Goal: Task Accomplishment & Management: Manage account settings

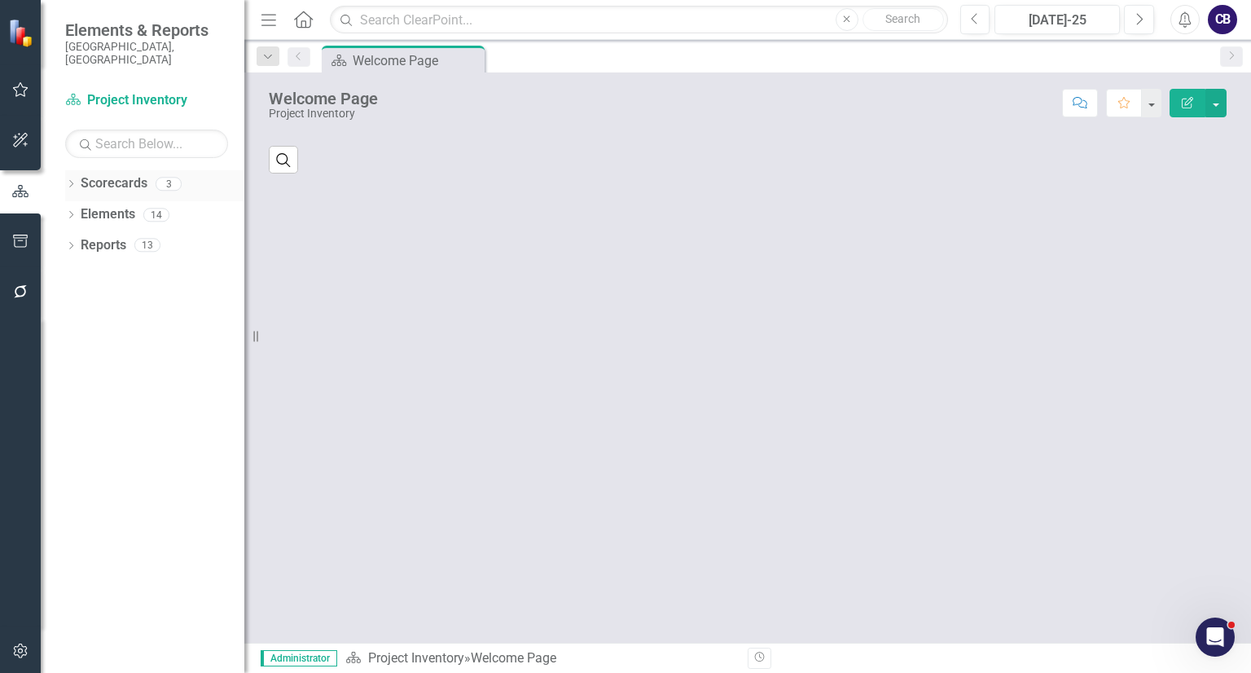
click at [68, 181] on icon "Dropdown" at bounding box center [70, 185] width 11 height 9
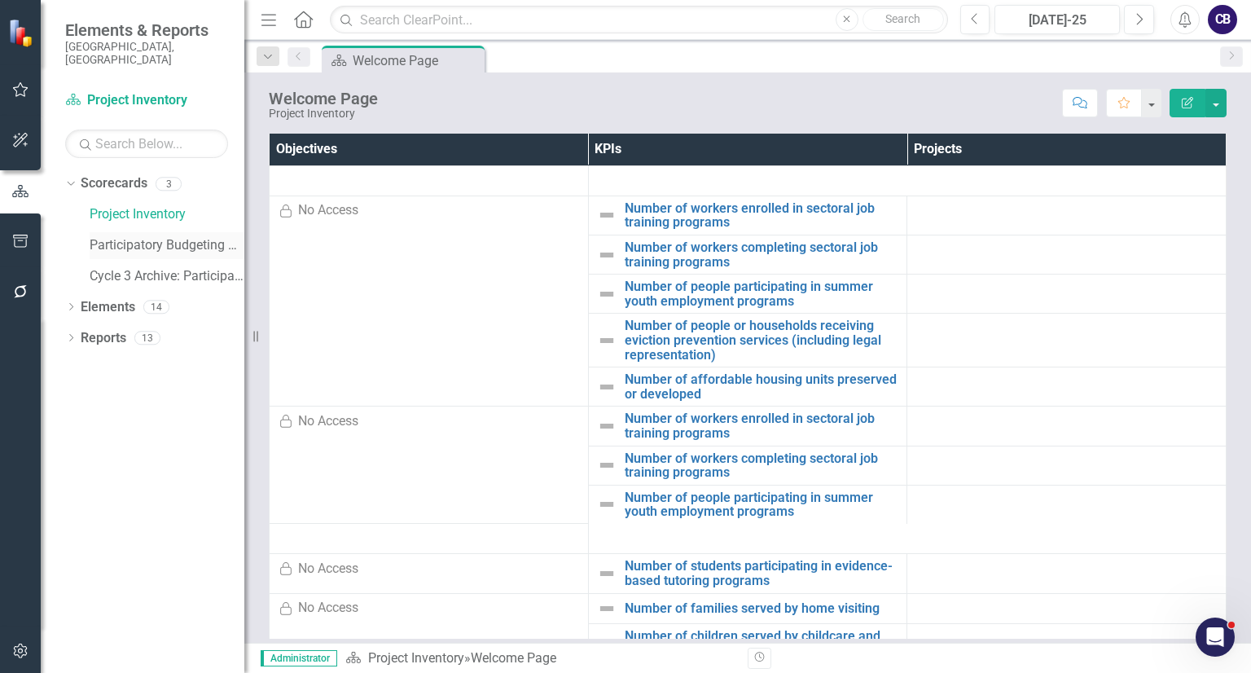
click at [98, 238] on link "Participatory Budgeting Scoring" at bounding box center [167, 245] width 155 height 19
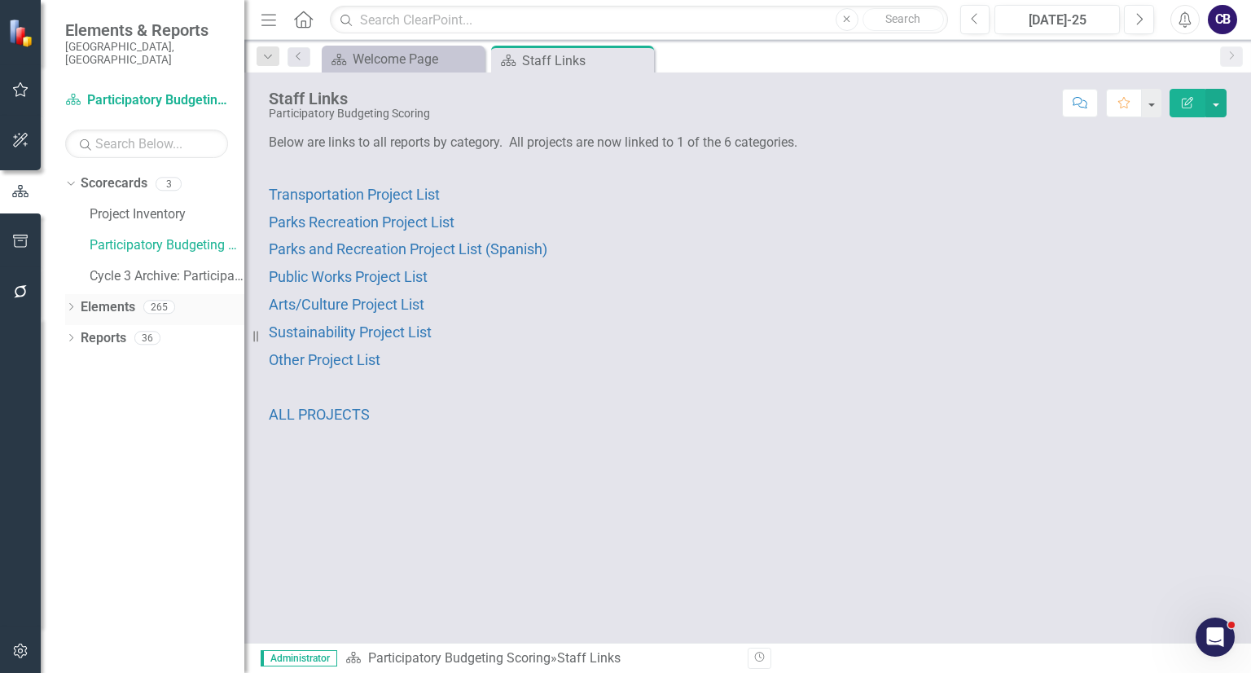
click at [72, 302] on div "Dropdown" at bounding box center [70, 309] width 11 height 14
click at [140, 396] on div "Initiative Initiatives" at bounding box center [128, 399] width 79 height 27
click at [140, 390] on link "Initiative Initiatives" at bounding box center [128, 399] width 79 height 19
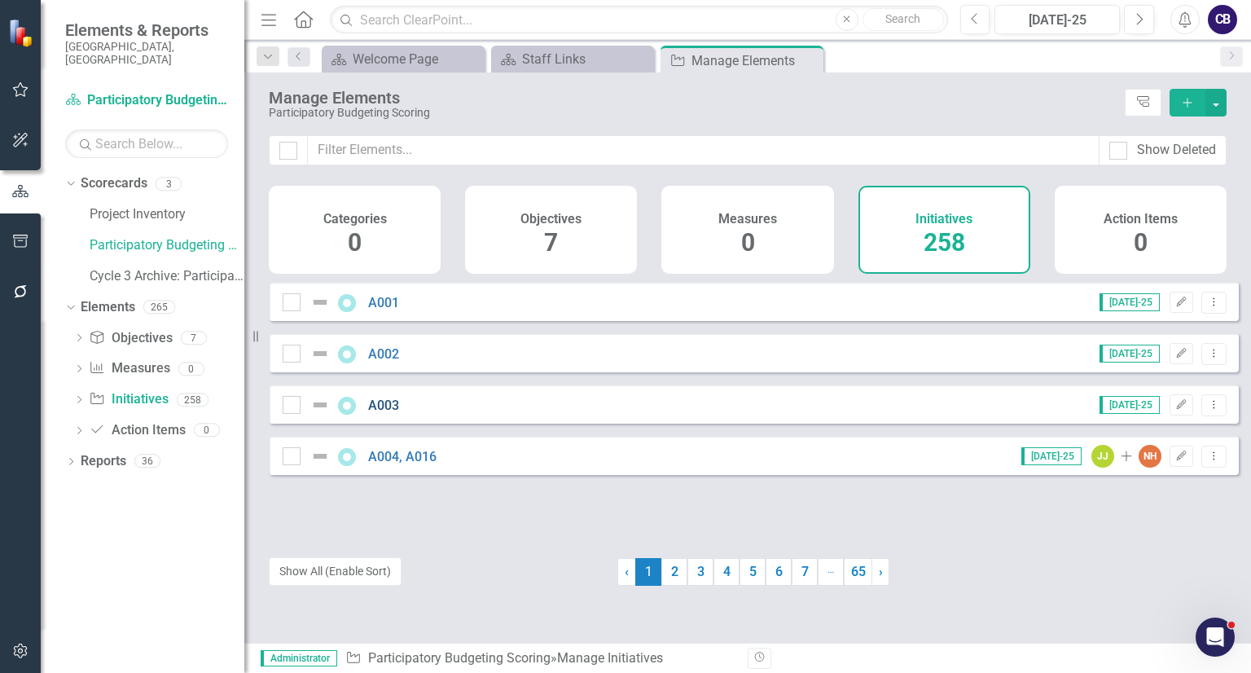
click at [384, 412] on link "A003" at bounding box center [383, 404] width 31 height 15
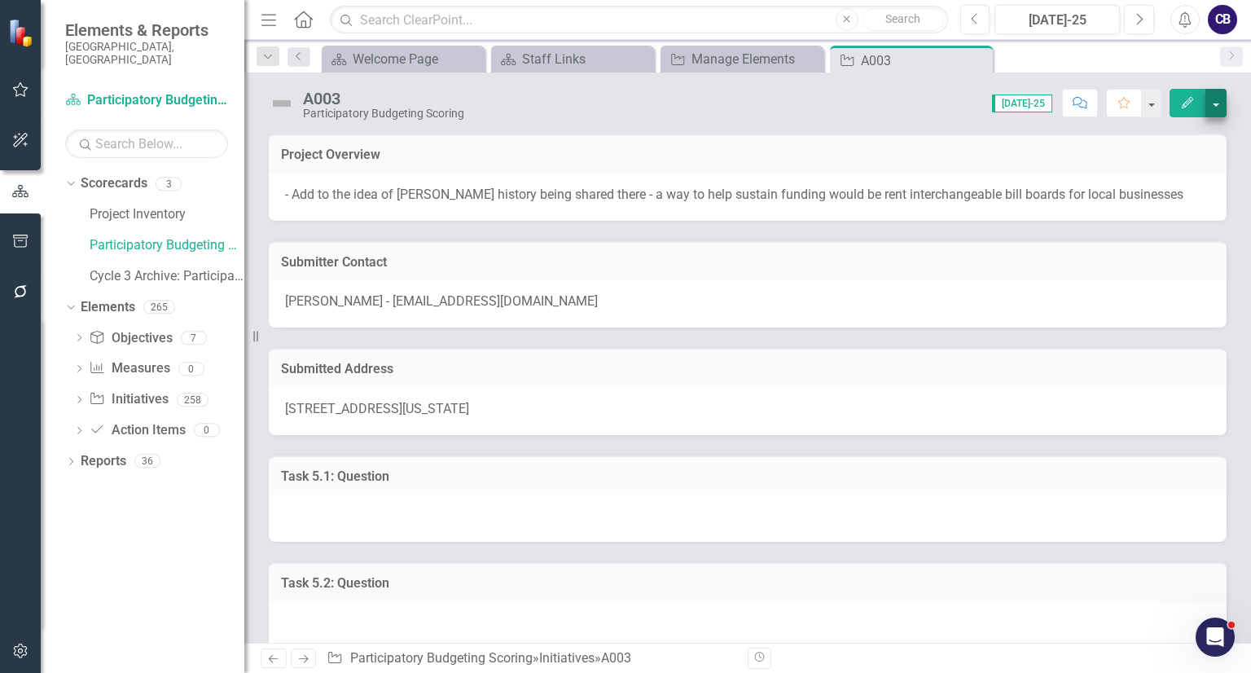
drag, startPoint x: 1227, startPoint y: 106, endPoint x: 1206, endPoint y: 102, distance: 21.6
click at [1206, 102] on div "A003 Participatory Budgeting Scoring Score: N/A [DATE]-25 Completed Comment Fav…" at bounding box center [747, 96] width 1006 height 49
click at [1206, 102] on button "button" at bounding box center [1215, 103] width 21 height 28
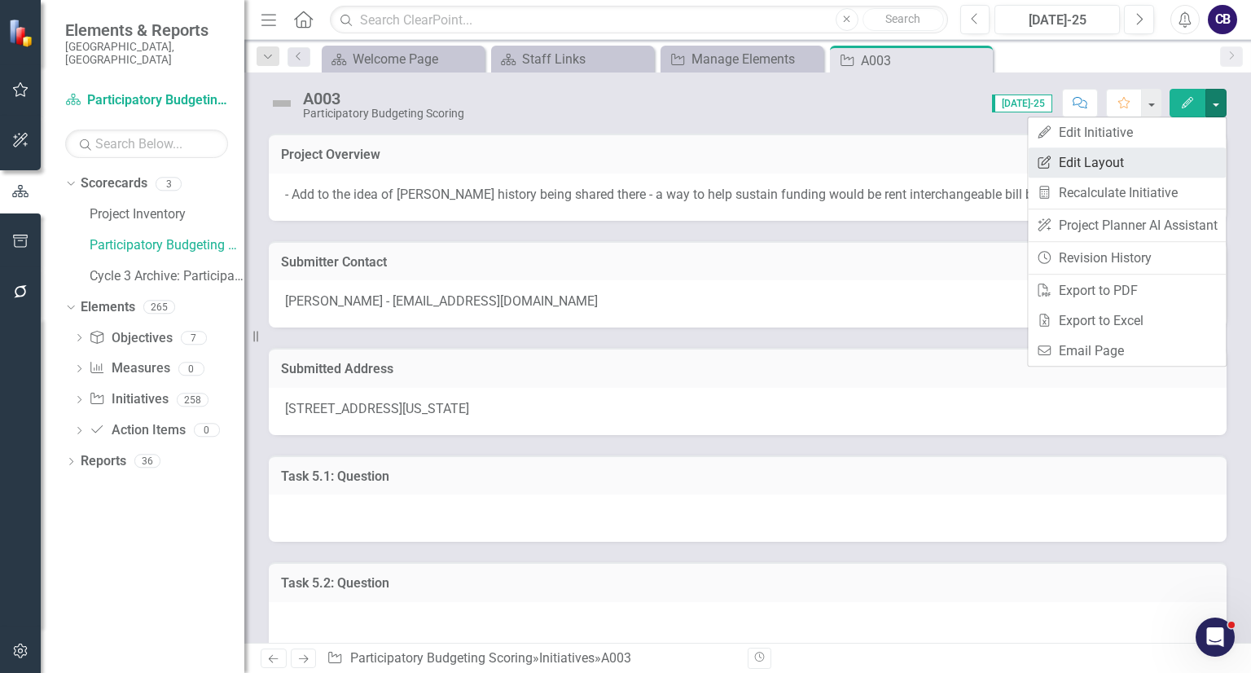
click at [1121, 157] on link "Edit Report Edit Layout" at bounding box center [1127, 162] width 198 height 30
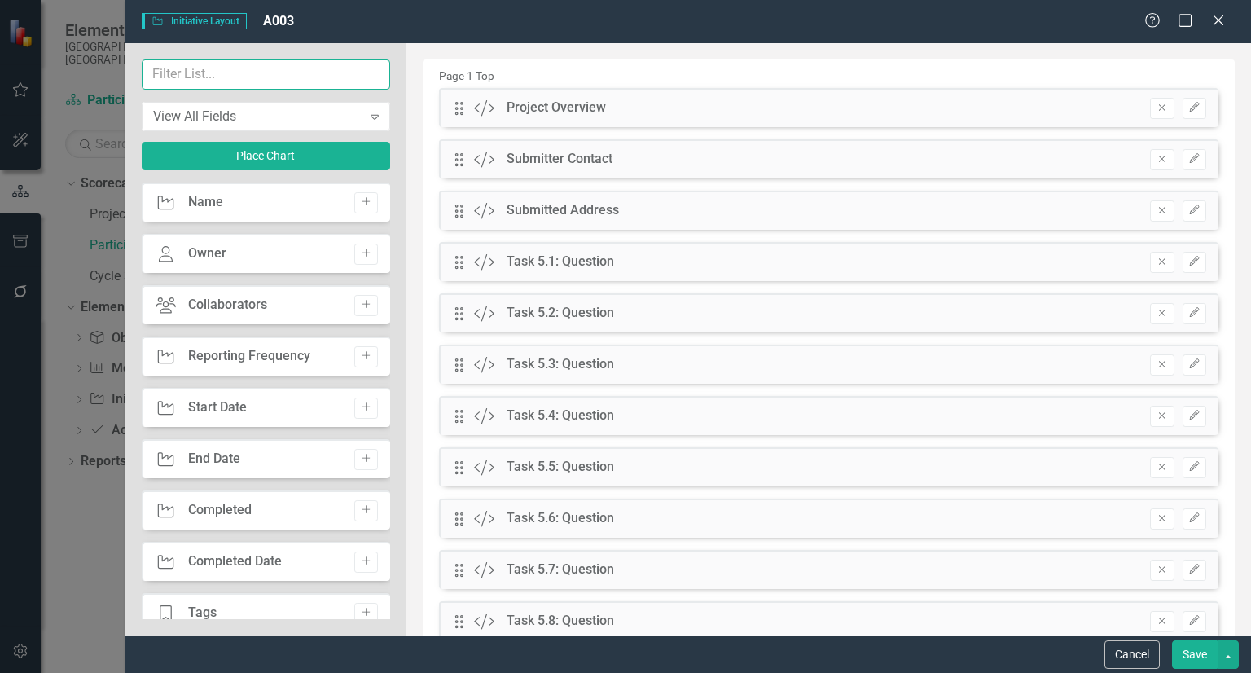
click at [286, 70] on input "text" at bounding box center [266, 74] width 249 height 30
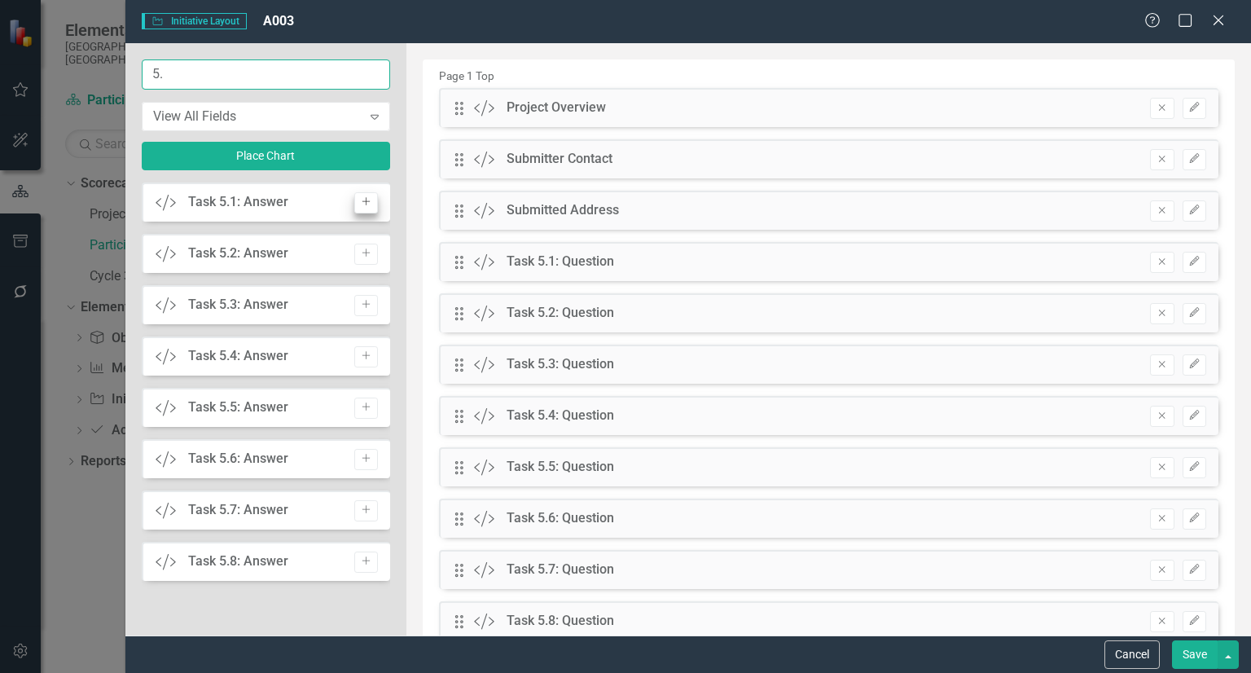
type input "5."
click at [362, 192] on button "Add" at bounding box center [366, 202] width 24 height 21
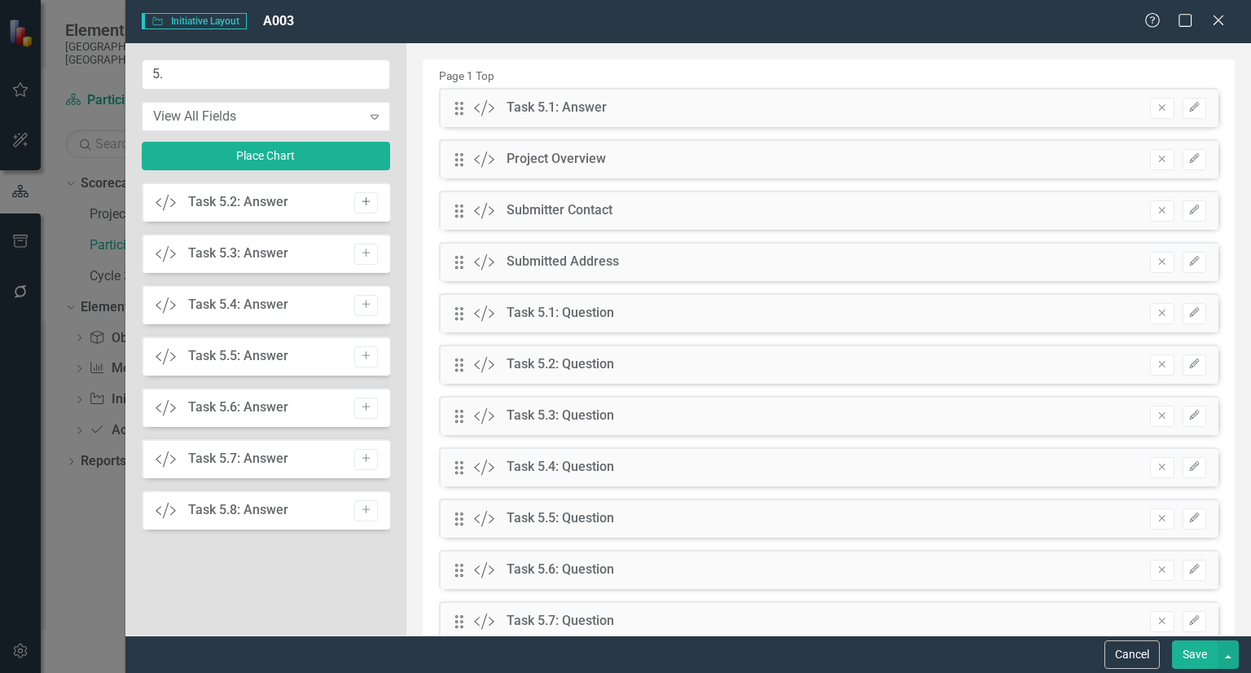
click at [365, 199] on icon "Add" at bounding box center [366, 202] width 12 height 10
click at [365, 248] on icon "Add" at bounding box center [366, 253] width 12 height 10
click at [365, 300] on icon "Add" at bounding box center [366, 305] width 12 height 10
click at [365, 351] on icon "Add" at bounding box center [366, 356] width 12 height 10
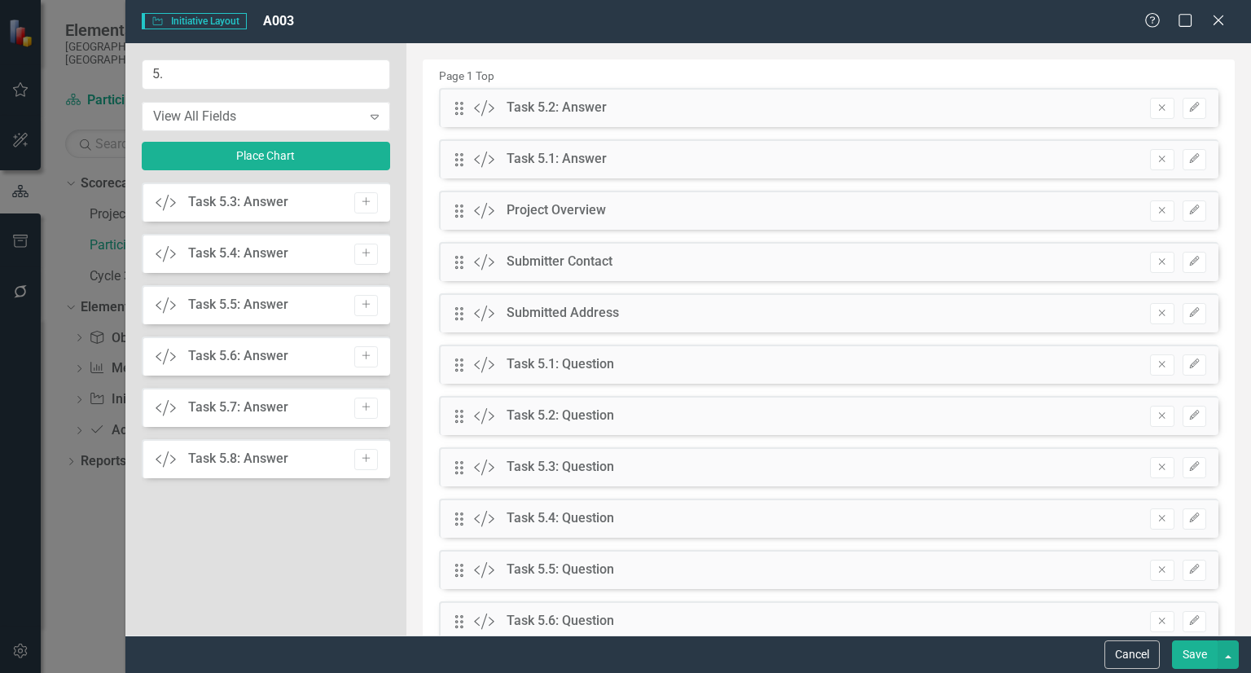
click at [365, 402] on icon "Add" at bounding box center [366, 407] width 12 height 10
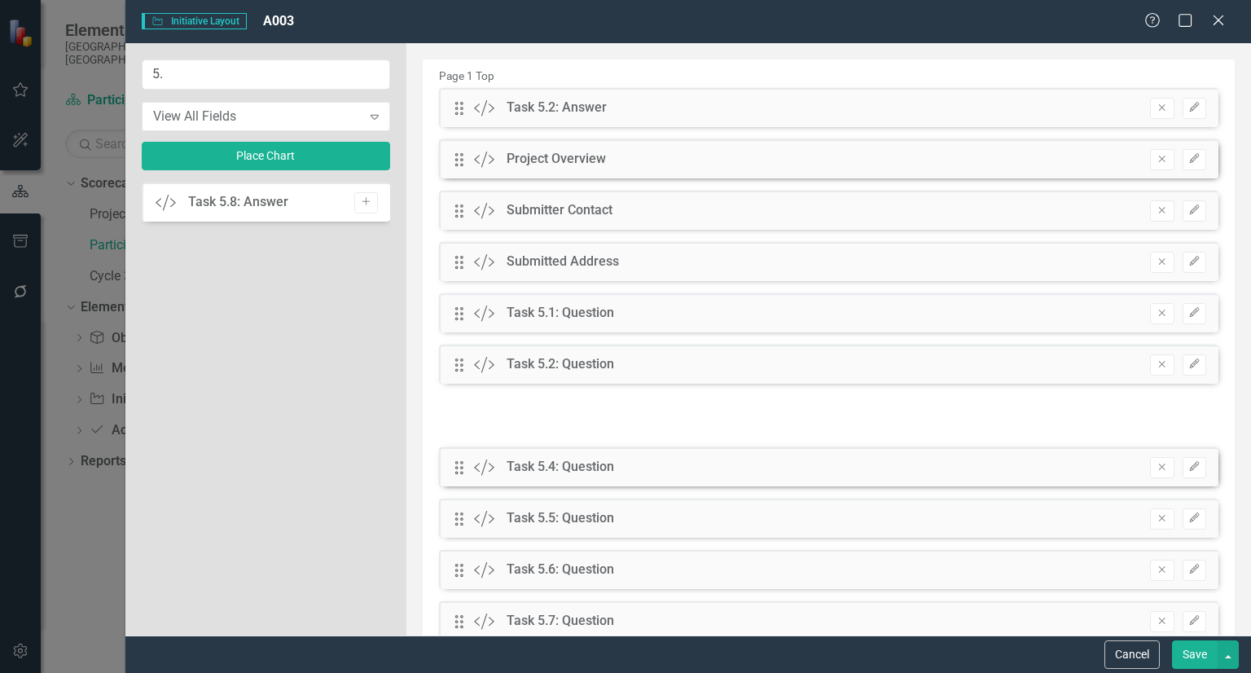
click at [365, 199] on icon "Add" at bounding box center [366, 202] width 12 height 10
click at [365, 199] on div "Custom Task 5.8: Answer Add" at bounding box center [266, 400] width 249 height 436
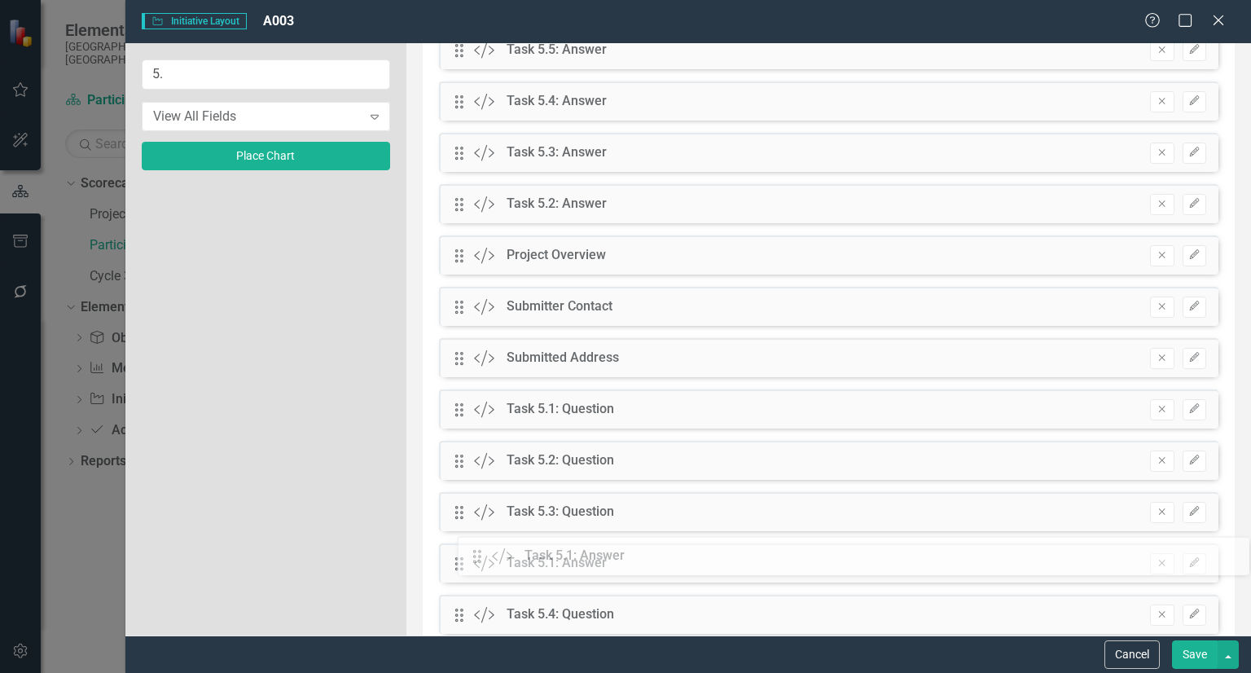
scroll to position [228, 0]
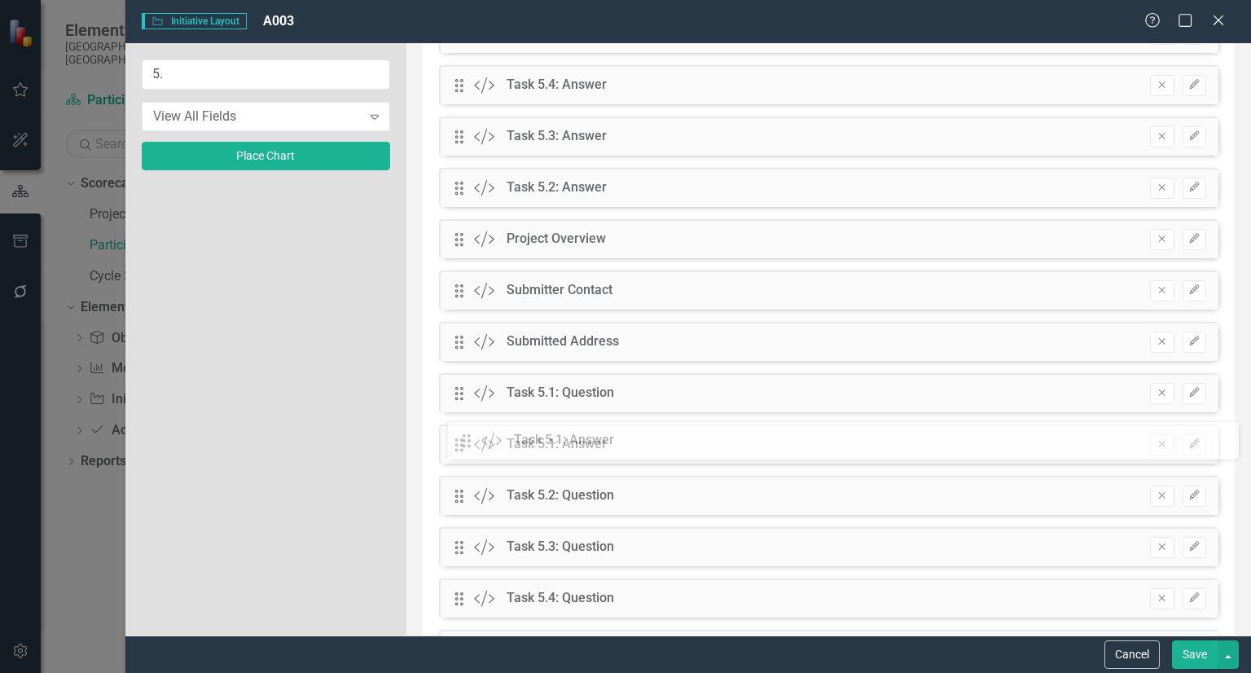
drag, startPoint x: 463, startPoint y: 463, endPoint x: 482, endPoint y: 436, distance: 33.2
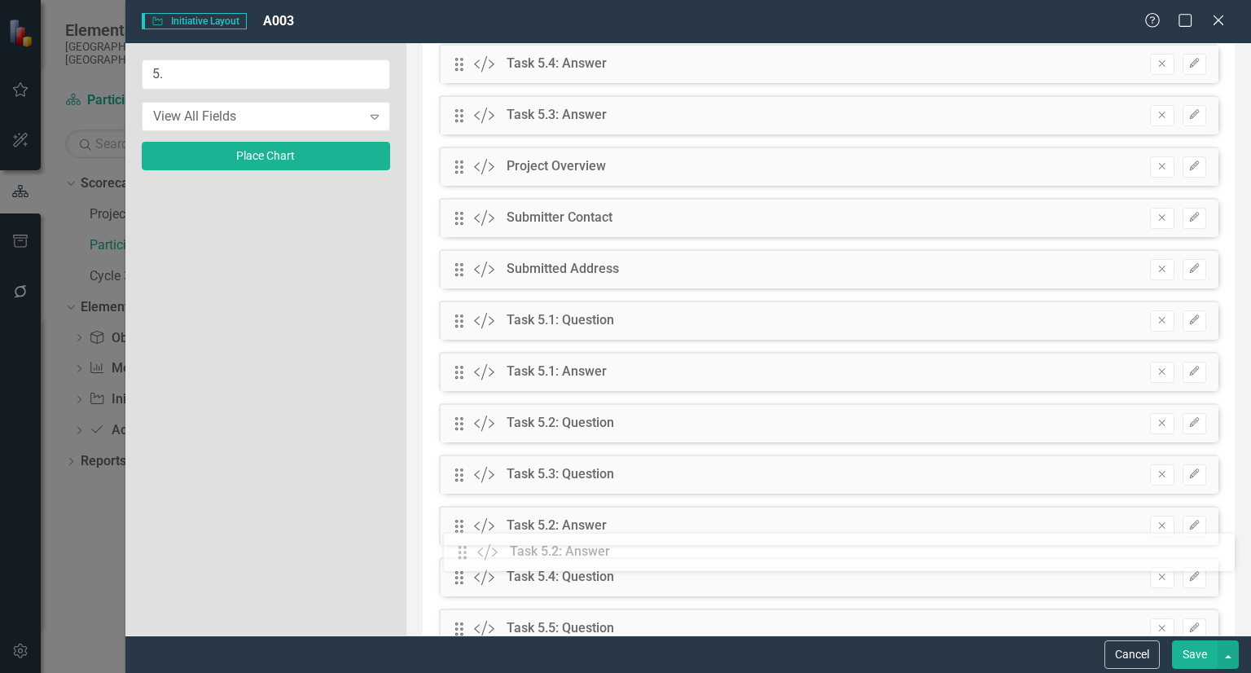
scroll to position [259, 0]
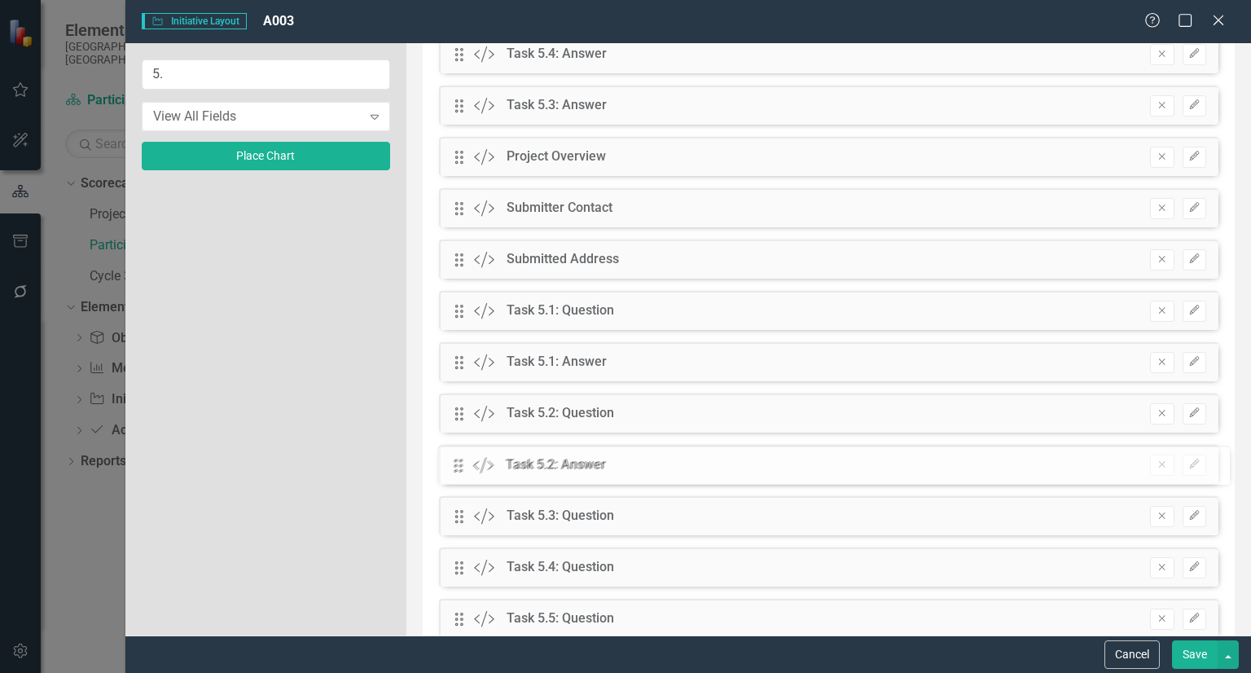
drag, startPoint x: 454, startPoint y: 345, endPoint x: 465, endPoint y: 457, distance: 112.1
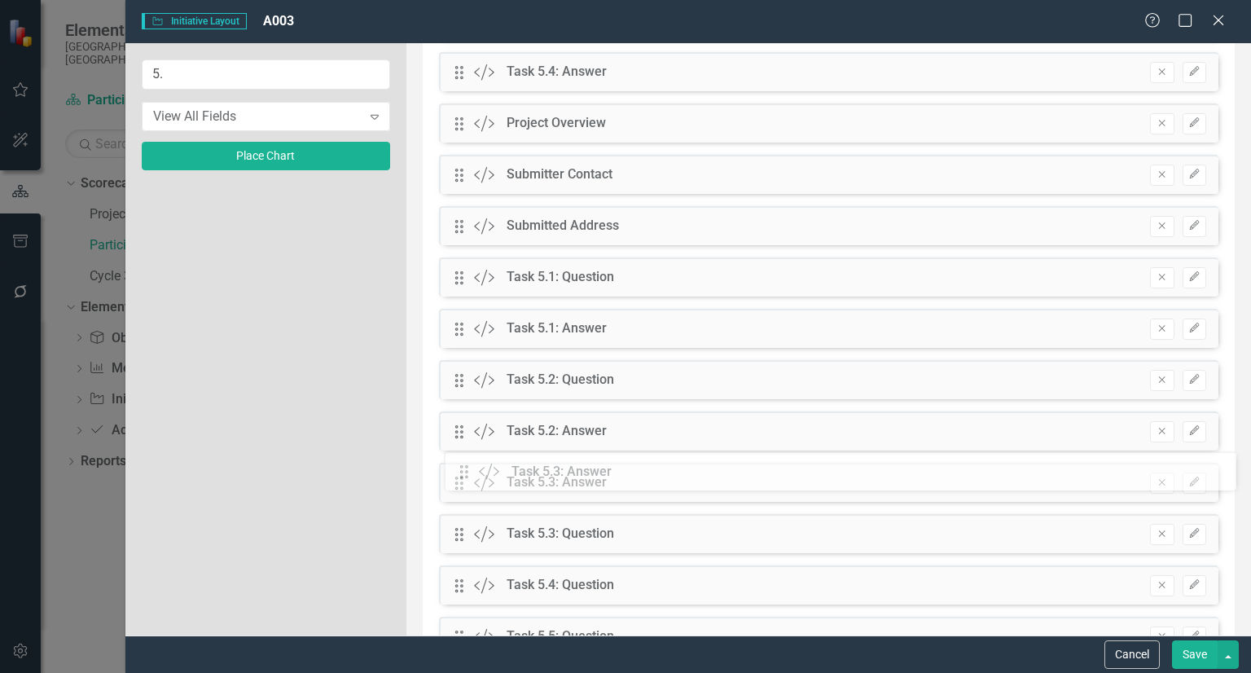
scroll to position [247, 0]
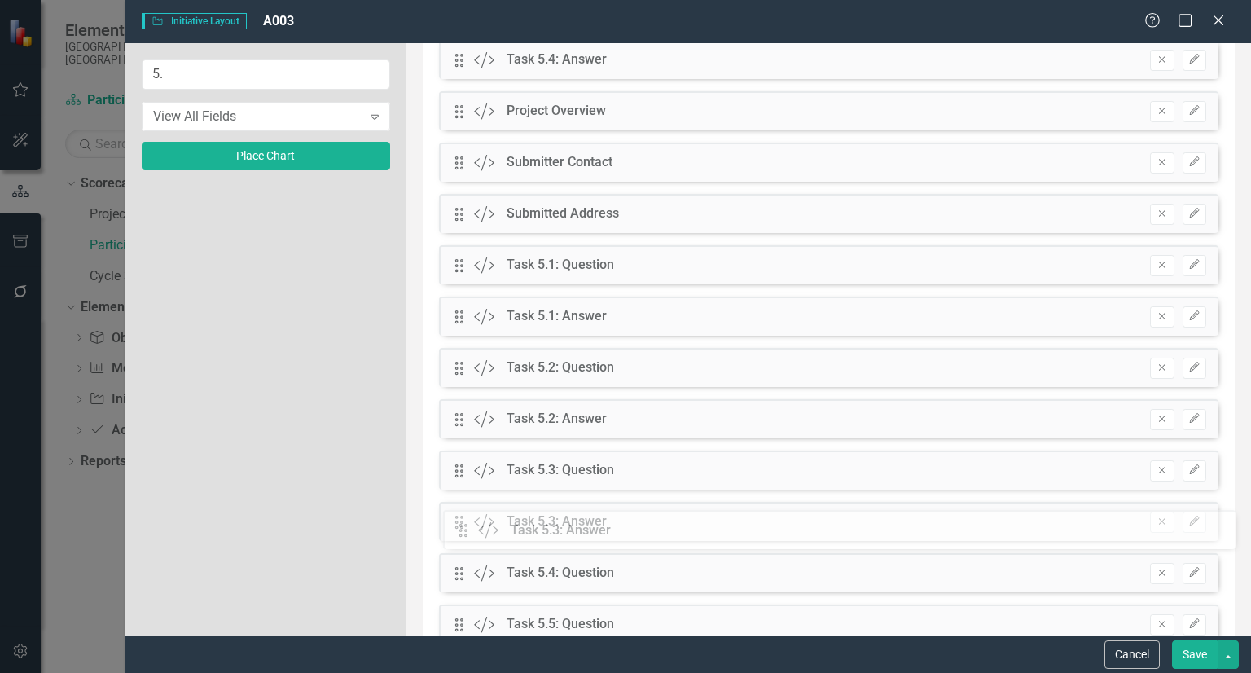
drag, startPoint x: 457, startPoint y: 326, endPoint x: 474, endPoint y: 525, distance: 200.2
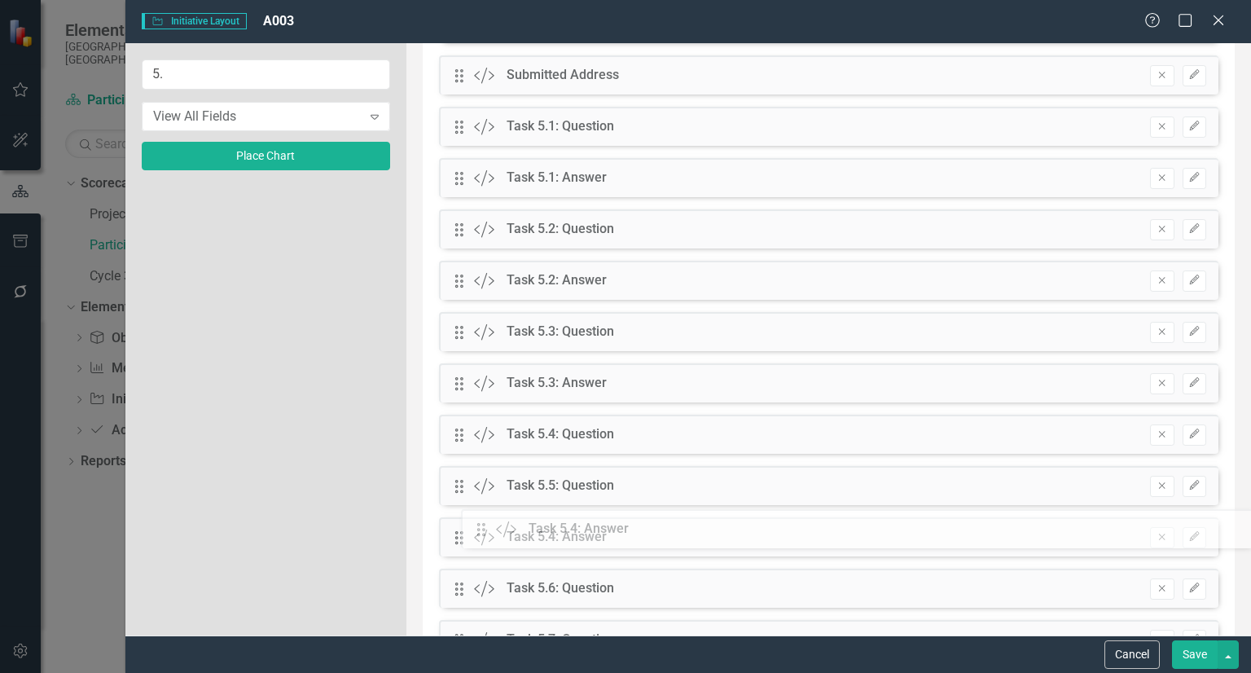
scroll to position [345, 0]
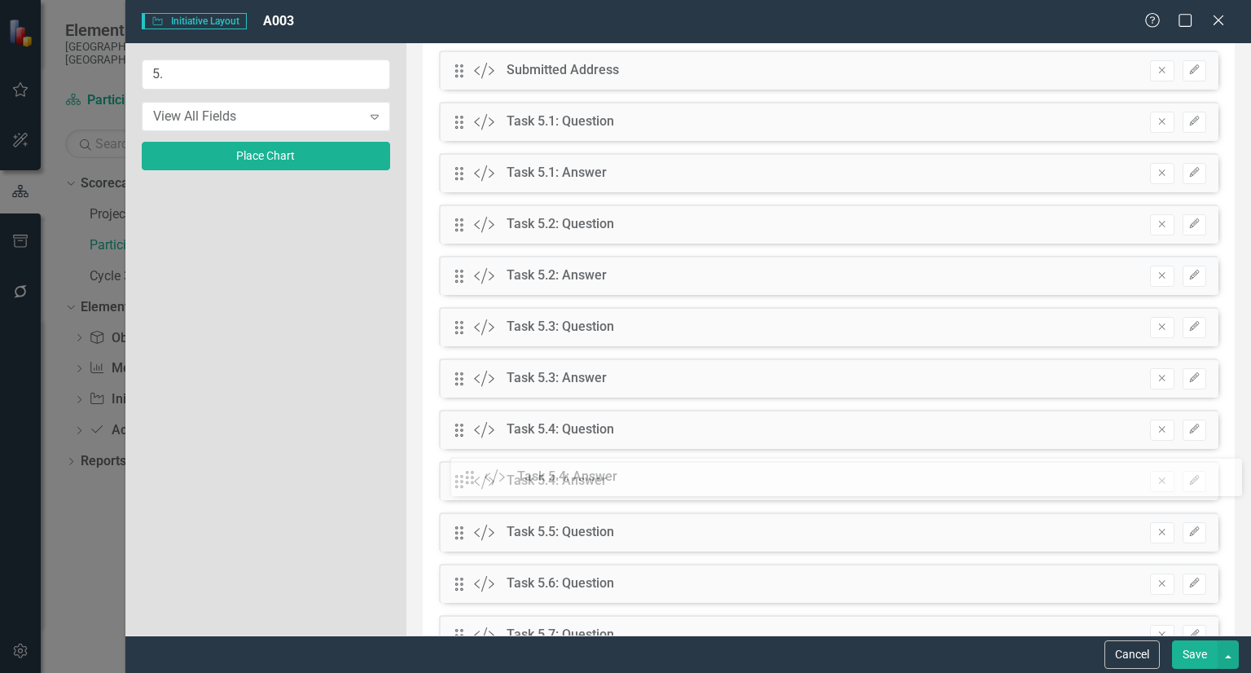
drag, startPoint x: 456, startPoint y: 313, endPoint x: 479, endPoint y: 477, distance: 165.2
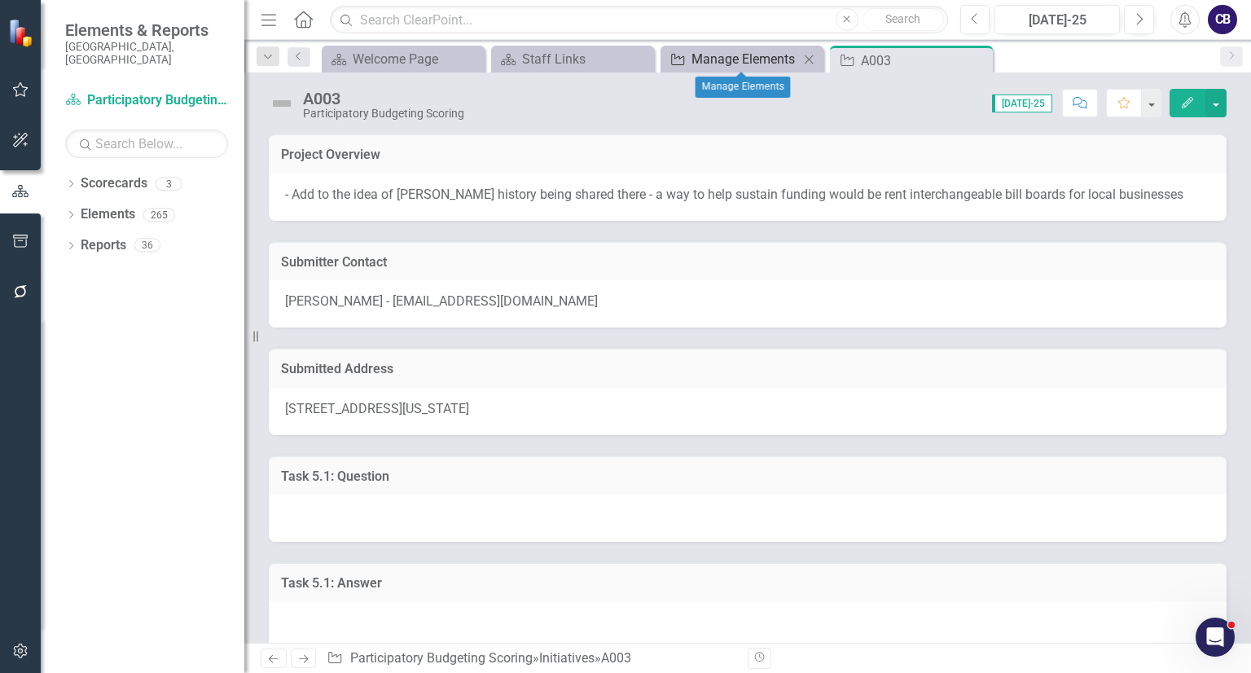
click at [698, 53] on div "Manage Elements" at bounding box center [744, 59] width 107 height 20
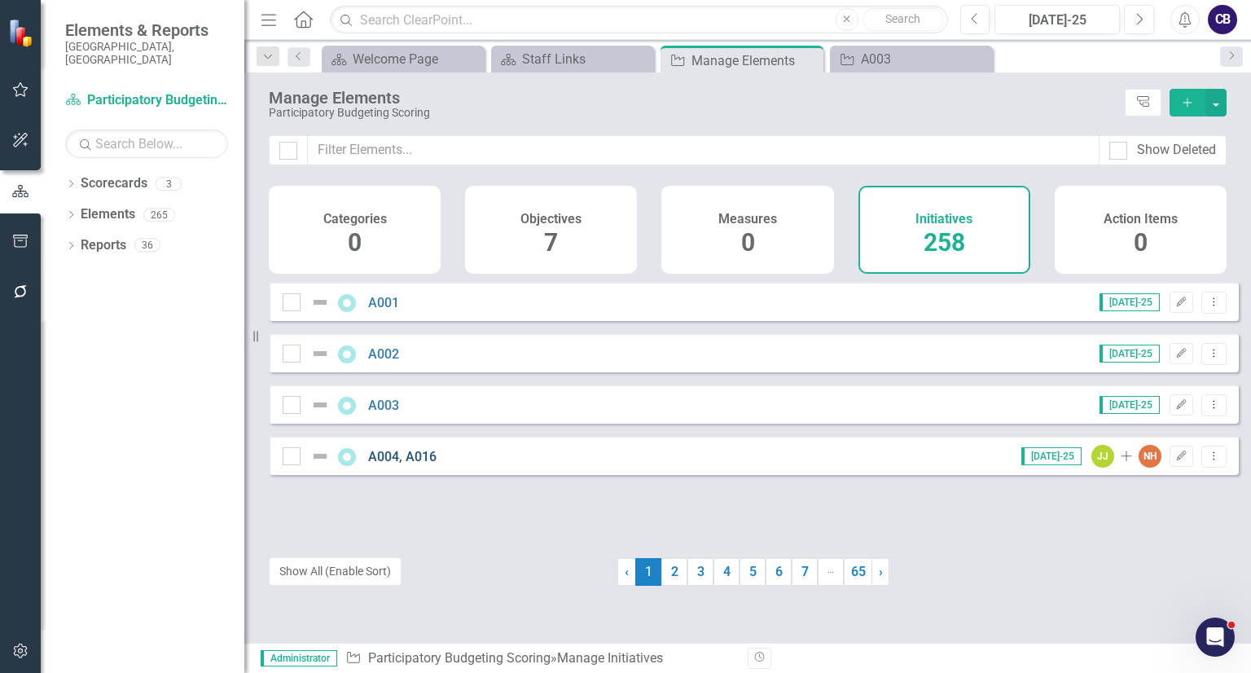
click at [375, 463] on link "A004, A016" at bounding box center [402, 456] width 68 height 15
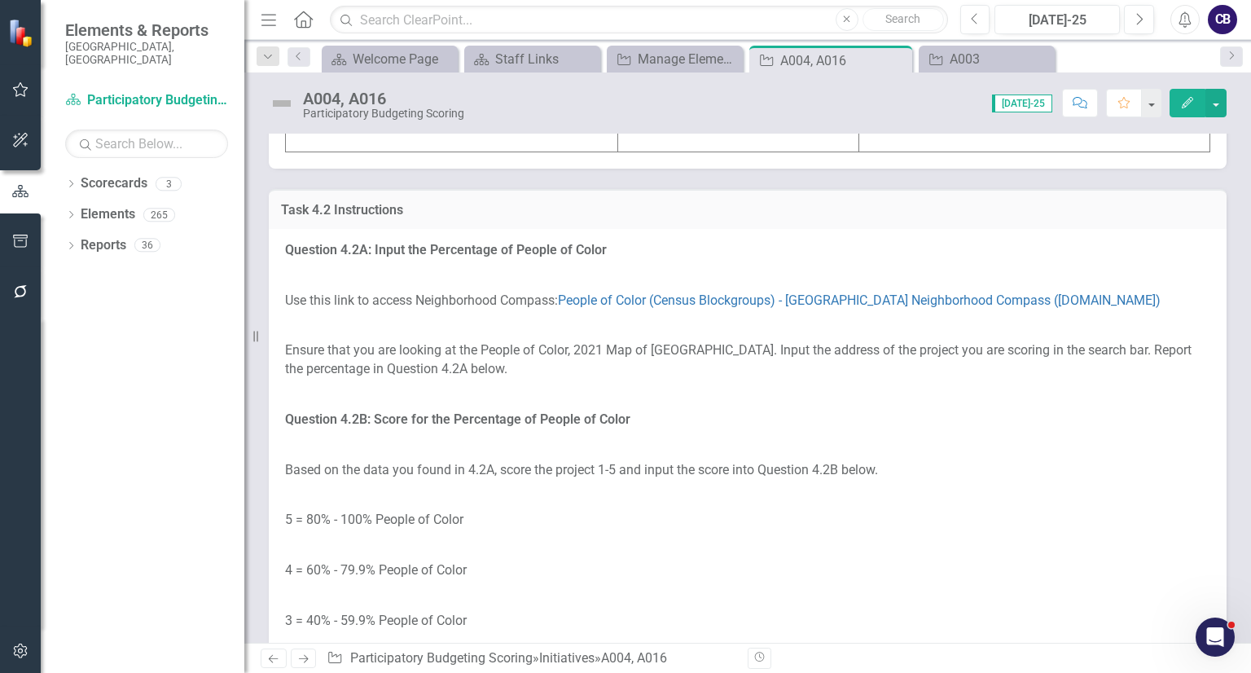
scroll to position [4391, 0]
click at [897, 54] on icon "Close" at bounding box center [896, 60] width 16 height 13
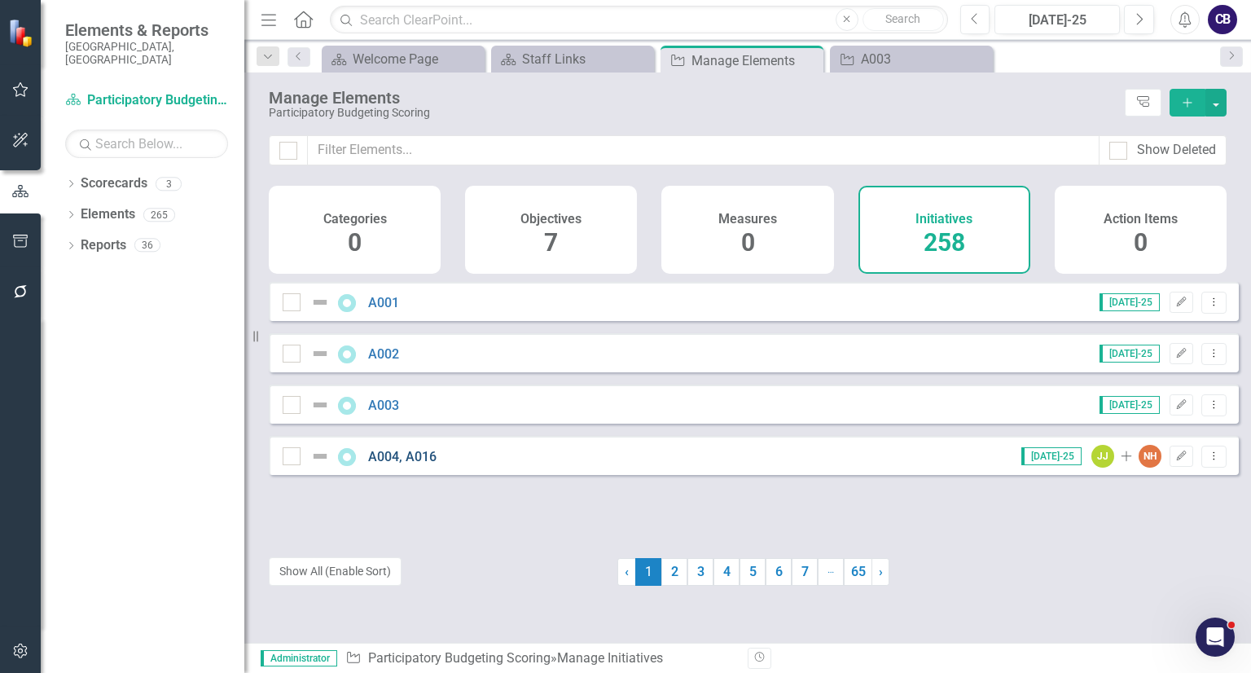
click at [387, 464] on link "A004, A016" at bounding box center [402, 456] width 68 height 15
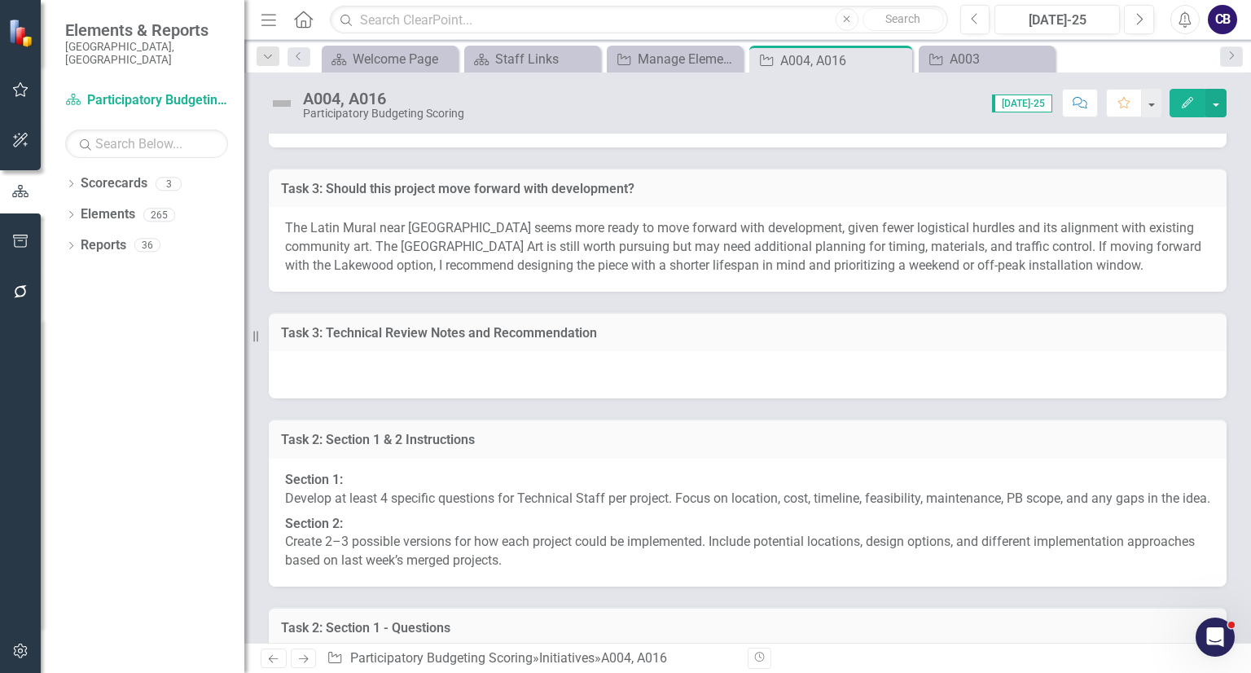
scroll to position [11323, 0]
